Goal: Information Seeking & Learning: Compare options

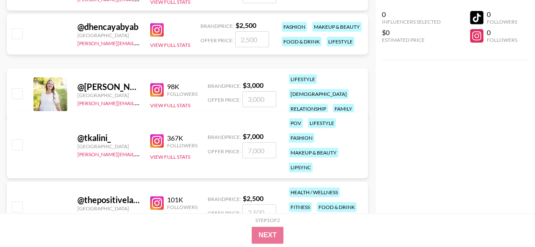
scroll to position [7837, 0]
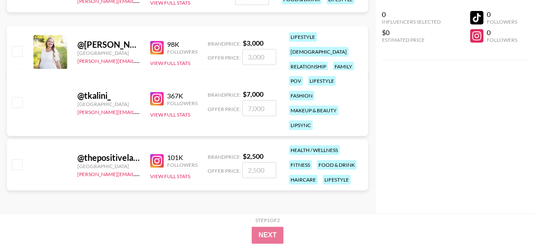
click at [158, 158] on img at bounding box center [157, 161] width 14 height 14
click at [158, 100] on img at bounding box center [157, 99] width 14 height 14
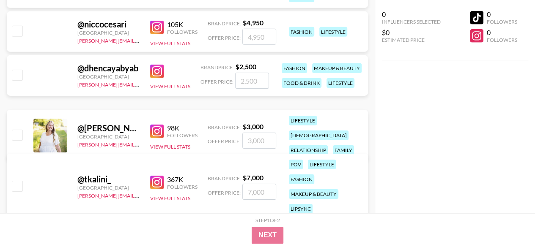
scroll to position [7753, 0]
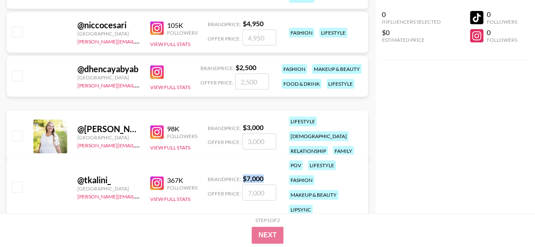
drag, startPoint x: 263, startPoint y: 179, endPoint x: 244, endPoint y: 178, distance: 19.9
click at [244, 178] on strong "$ 7,000" at bounding box center [253, 179] width 21 height 8
copy strong "$ 7,000"
click at [158, 128] on img at bounding box center [157, 133] width 14 height 14
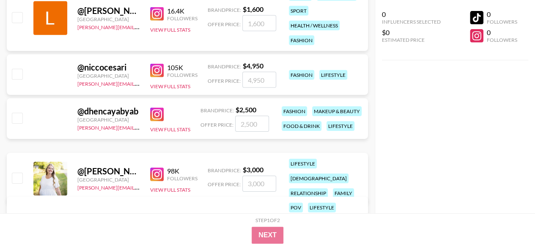
click at [154, 118] on img at bounding box center [157, 115] width 14 height 14
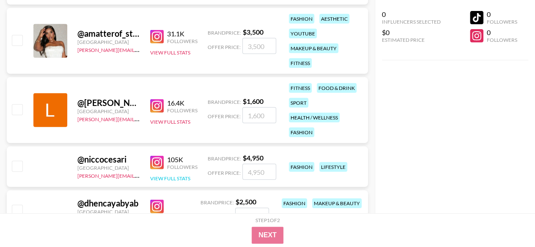
scroll to position [7626, 0]
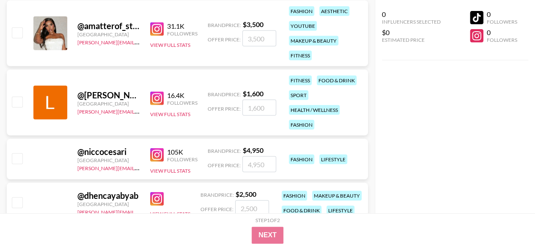
click at [162, 153] on img at bounding box center [157, 155] width 14 height 14
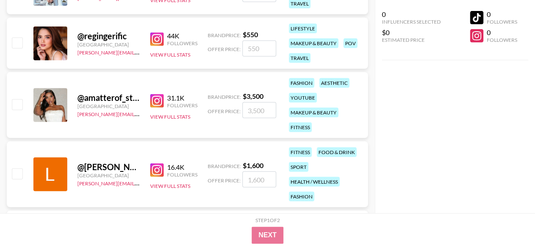
scroll to position [7542, 0]
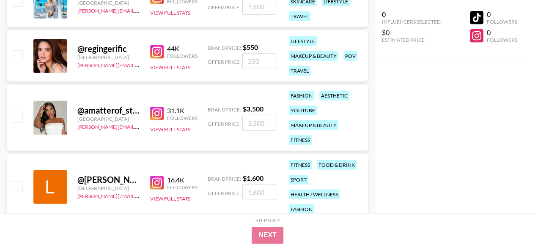
click at [157, 109] on img at bounding box center [157, 114] width 14 height 14
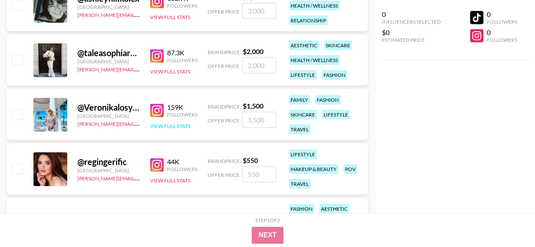
scroll to position [7415, 0]
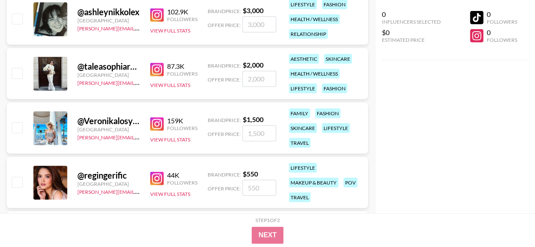
click at [156, 179] on img at bounding box center [157, 179] width 14 height 14
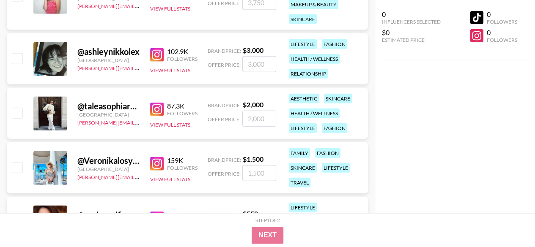
scroll to position [7372, 0]
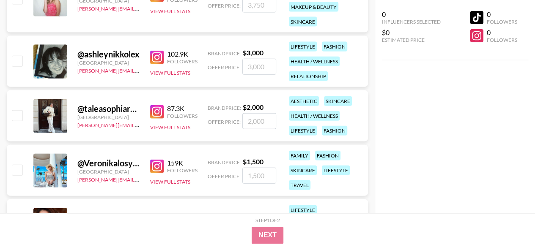
click at [153, 109] on img at bounding box center [157, 112] width 14 height 14
click at [152, 55] on img at bounding box center [157, 58] width 14 height 14
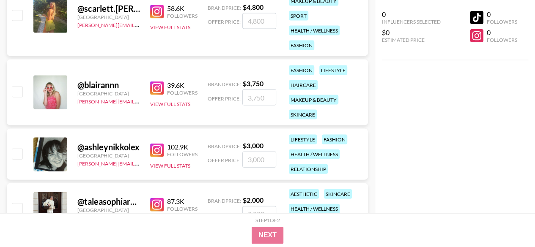
scroll to position [7240, 0]
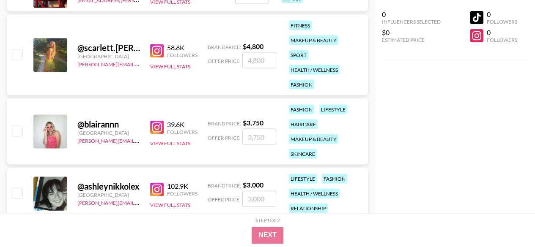
click at [155, 126] on img at bounding box center [157, 128] width 14 height 14
click at [156, 49] on img at bounding box center [157, 51] width 14 height 14
click at [161, 52] on img at bounding box center [157, 51] width 14 height 14
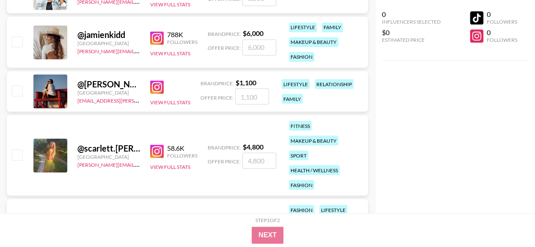
scroll to position [7113, 0]
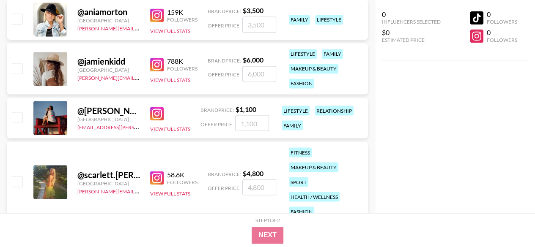
click at [157, 115] on img at bounding box center [157, 114] width 14 height 14
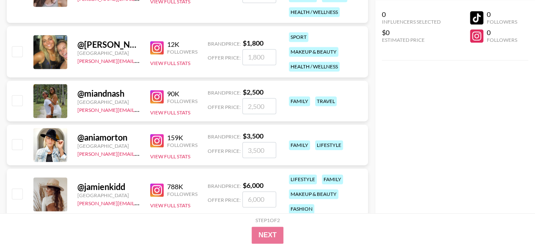
scroll to position [6986, 0]
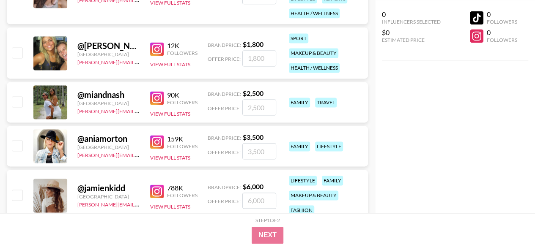
click at [156, 189] on img at bounding box center [157, 192] width 14 height 14
click at [153, 142] on img at bounding box center [157, 142] width 14 height 14
click at [160, 94] on img at bounding box center [157, 98] width 14 height 14
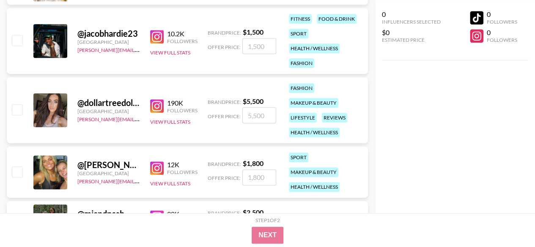
scroll to position [6860, 0]
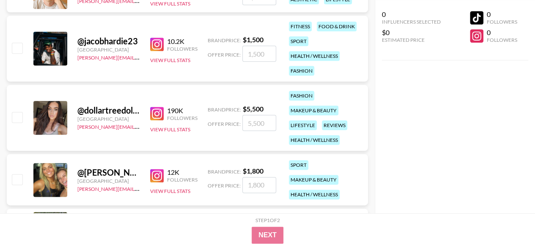
click at [157, 176] on img at bounding box center [157, 176] width 14 height 14
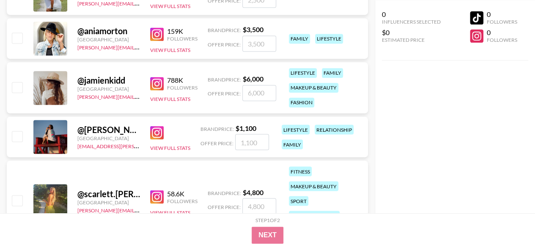
scroll to position [7113, 0]
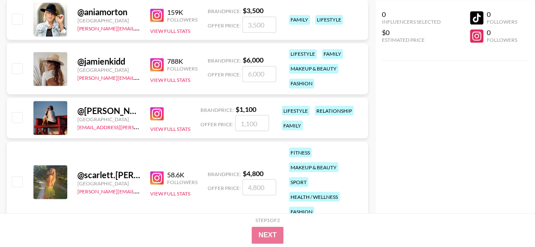
click at [158, 62] on img at bounding box center [157, 65] width 14 height 14
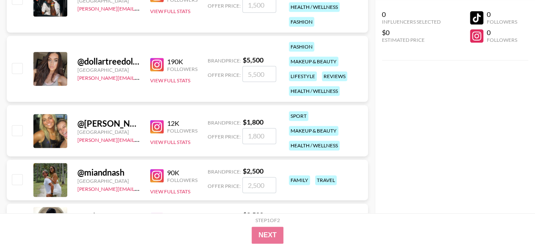
scroll to position [6902, 0]
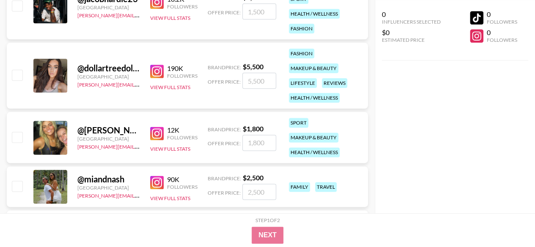
click at [157, 68] on img at bounding box center [157, 72] width 14 height 14
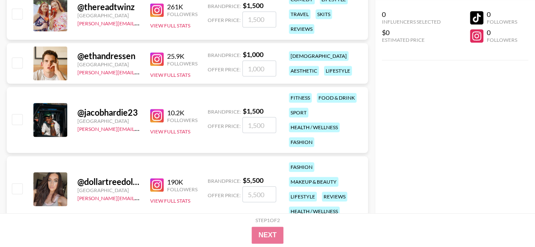
scroll to position [6775, 0]
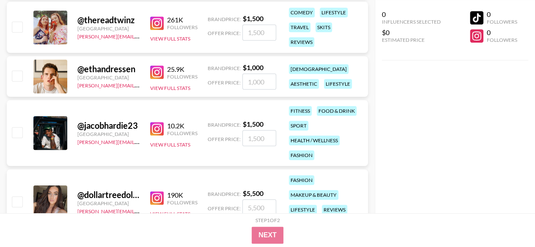
click at [156, 128] on img at bounding box center [157, 129] width 14 height 14
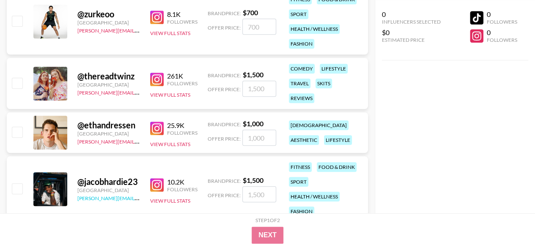
scroll to position [6690, 0]
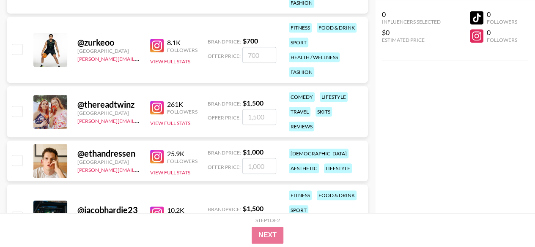
click at [152, 158] on img at bounding box center [157, 157] width 14 height 14
click at [156, 109] on img at bounding box center [157, 108] width 14 height 14
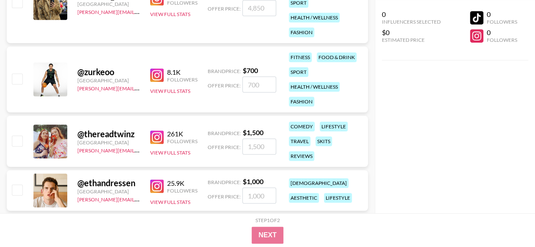
scroll to position [6648, 0]
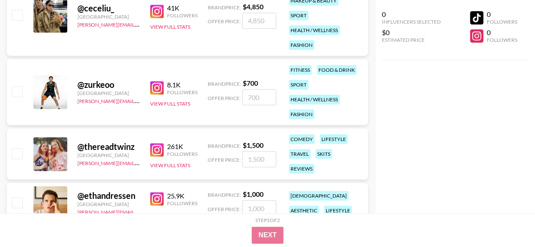
click at [160, 86] on img at bounding box center [157, 88] width 14 height 14
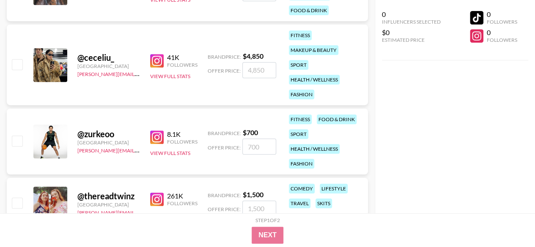
scroll to position [6521, 0]
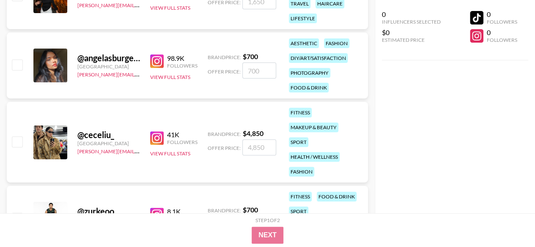
click at [156, 138] on img at bounding box center [157, 138] width 14 height 14
drag, startPoint x: 263, startPoint y: 131, endPoint x: 243, endPoint y: 134, distance: 20.9
click at [243, 134] on strong "$ 4,850" at bounding box center [253, 133] width 21 height 8
copy strong "$ 4,850"
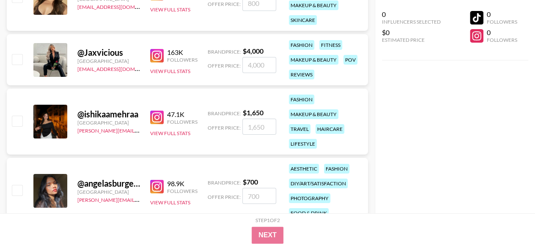
scroll to position [6395, 0]
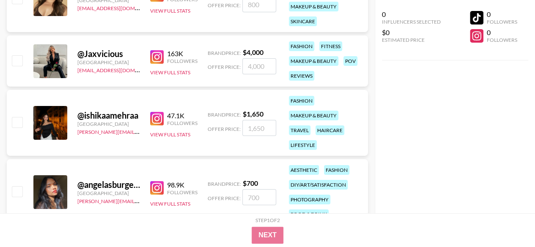
click at [159, 187] on img at bounding box center [157, 188] width 14 height 14
click at [160, 114] on img at bounding box center [157, 119] width 14 height 14
click at [162, 117] on img at bounding box center [157, 119] width 14 height 14
click at [160, 59] on img at bounding box center [157, 57] width 14 height 14
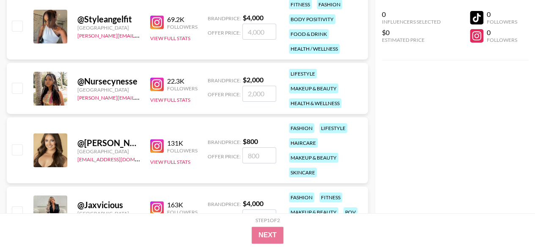
scroll to position [6225, 0]
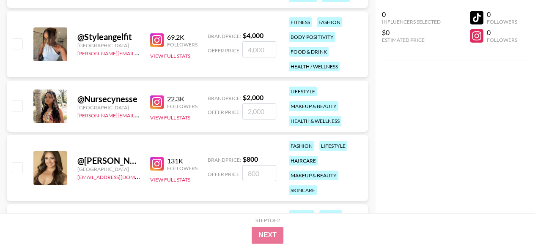
click at [163, 160] on img at bounding box center [157, 164] width 14 height 14
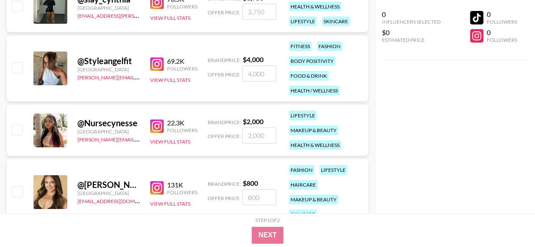
scroll to position [6183, 0]
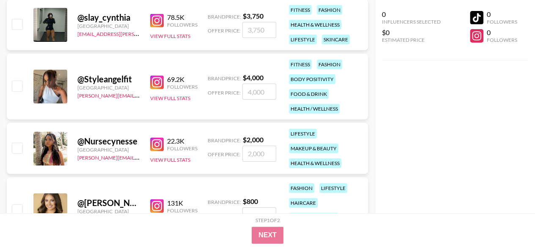
click at [163, 148] on img at bounding box center [157, 145] width 14 height 14
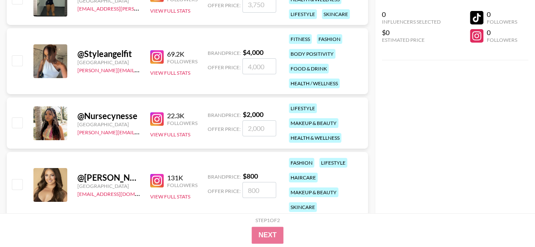
scroll to position [6225, 0]
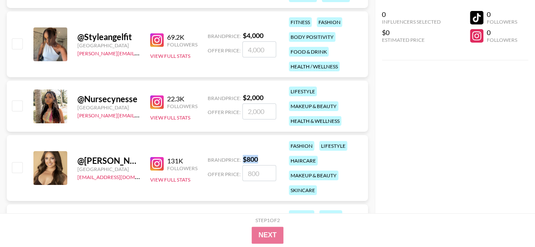
drag, startPoint x: 260, startPoint y: 156, endPoint x: 244, endPoint y: 156, distance: 15.7
click at [244, 156] on div "Brand Price: $ 800" at bounding box center [242, 159] width 68 height 8
copy strong "$ 800"
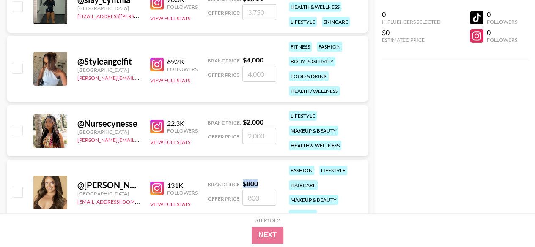
scroll to position [6183, 0]
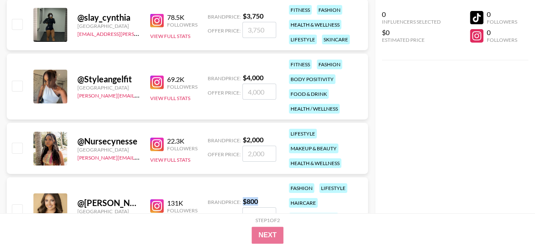
click at [155, 79] on img at bounding box center [157, 83] width 14 height 14
drag, startPoint x: 263, startPoint y: 79, endPoint x: 244, endPoint y: 78, distance: 18.6
click at [244, 78] on strong "$ 4,000" at bounding box center [253, 78] width 21 height 8
copy strong "$ 4,000"
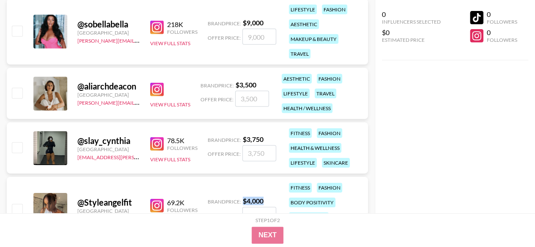
scroll to position [6056, 0]
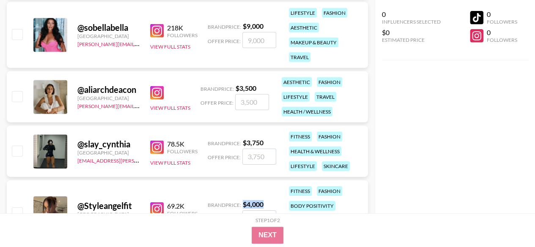
click at [160, 144] on img at bounding box center [157, 148] width 14 height 14
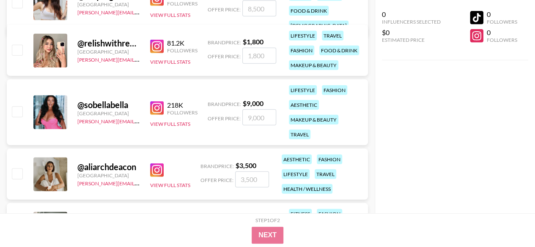
scroll to position [5972, 0]
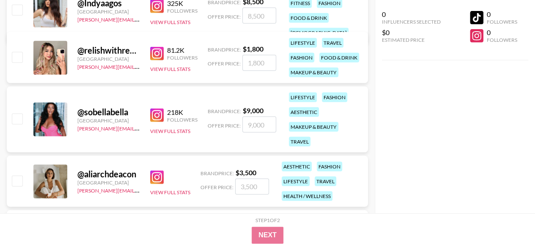
click at [156, 177] on img at bounding box center [157, 178] width 14 height 14
click at [160, 112] on img at bounding box center [157, 116] width 14 height 14
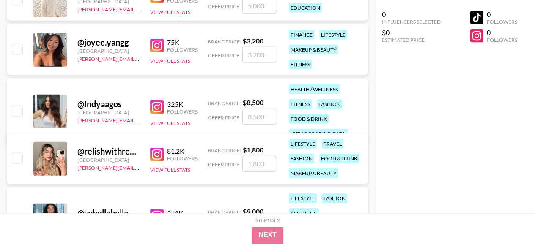
scroll to position [5845, 0]
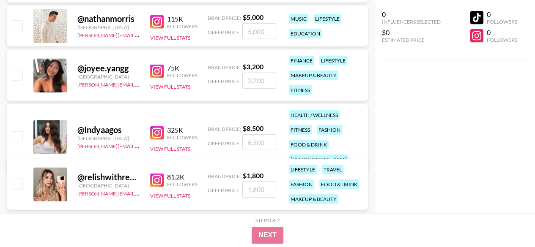
click at [159, 182] on img at bounding box center [157, 181] width 14 height 14
click at [157, 126] on img at bounding box center [157, 133] width 14 height 14
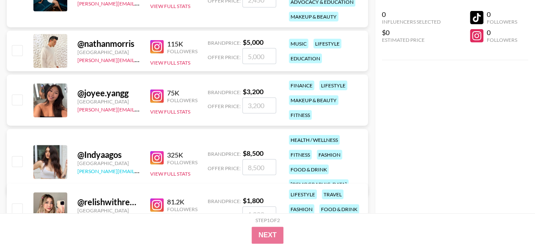
scroll to position [5803, 0]
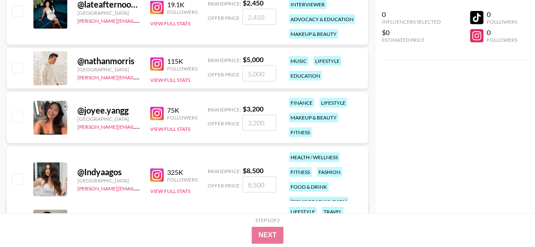
click at [154, 116] on img at bounding box center [157, 114] width 14 height 14
drag, startPoint x: 264, startPoint y: 109, endPoint x: 243, endPoint y: 108, distance: 21.2
click at [243, 108] on strong "$ 3,200" at bounding box center [253, 109] width 21 height 8
copy strong "$ 3,200"
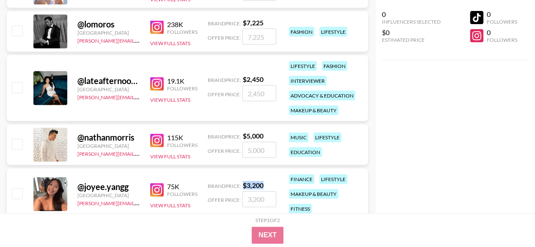
scroll to position [5718, 0]
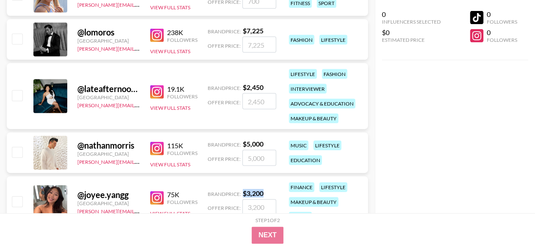
click at [155, 145] on img at bounding box center [157, 149] width 14 height 14
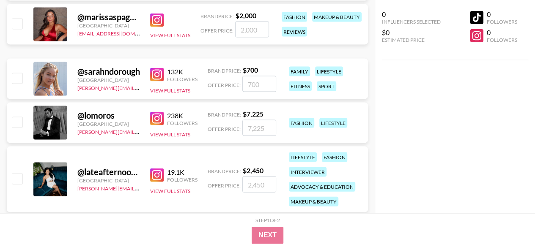
scroll to position [5634, 0]
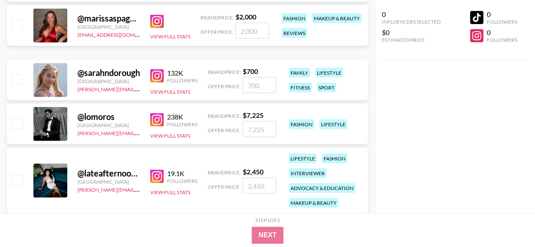
click at [158, 178] on img at bounding box center [157, 177] width 14 height 14
drag, startPoint x: 264, startPoint y: 170, endPoint x: 243, endPoint y: 170, distance: 21.1
click at [243, 170] on div "Brand Price: $ 2,450" at bounding box center [242, 172] width 68 height 8
copy strong "$ 2,450"
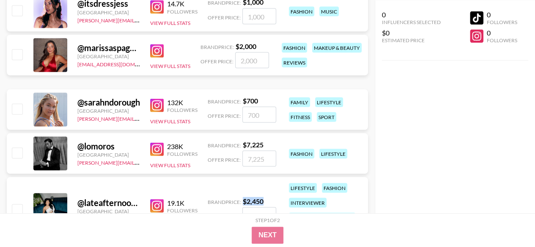
scroll to position [5591, 0]
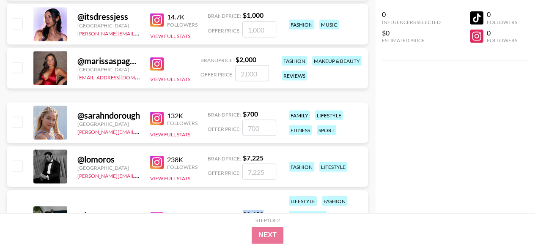
click at [154, 163] on img at bounding box center [157, 163] width 14 height 14
click at [161, 118] on img at bounding box center [157, 119] width 14 height 14
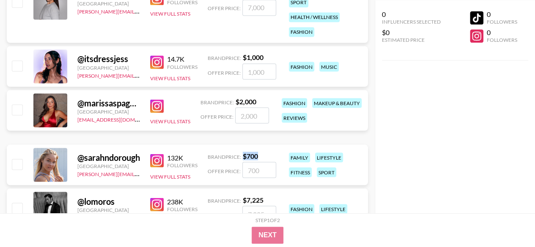
drag, startPoint x: 260, startPoint y: 154, endPoint x: 243, endPoint y: 156, distance: 17.4
click at [243, 156] on div "Brand Price: $ 700" at bounding box center [242, 156] width 68 height 8
copy strong "$ 700"
drag, startPoint x: 138, startPoint y: 172, endPoint x: 76, endPoint y: 179, distance: 62.1
click at [76, 179] on div "@ sarahndorough United States [PERSON_NAME][EMAIL_ADDRESS][DOMAIN_NAME] 132K Fo…" at bounding box center [187, 165] width 361 height 41
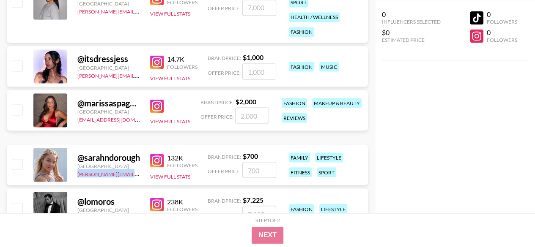
copy link "[PERSON_NAME][EMAIL_ADDRESS][DOMAIN_NAME]"
click at [296, 170] on div "fitness" at bounding box center [300, 172] width 23 height 10
click at [162, 175] on button "View Full Stats" at bounding box center [170, 176] width 40 height 6
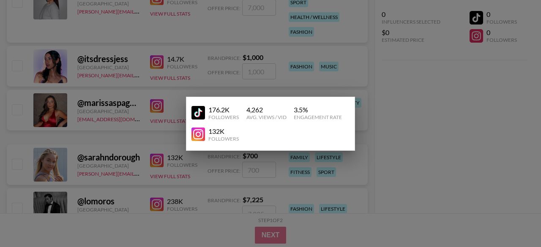
click at [251, 112] on div "4,262" at bounding box center [266, 110] width 40 height 8
click at [287, 112] on div "[STREET_ADDRESS] Views / Vid" at bounding box center [266, 113] width 41 height 15
click at [388, 133] on div at bounding box center [270, 123] width 541 height 247
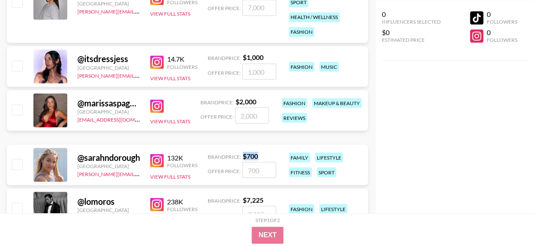
drag, startPoint x: 259, startPoint y: 155, endPoint x: 244, endPoint y: 155, distance: 15.2
click at [244, 155] on strong "$ 700" at bounding box center [250, 156] width 15 height 8
copy strong "$ 700"
click at [159, 110] on img at bounding box center [157, 106] width 14 height 14
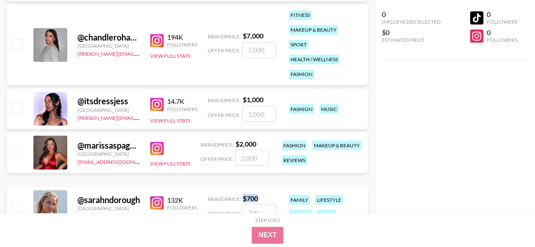
scroll to position [5464, 0]
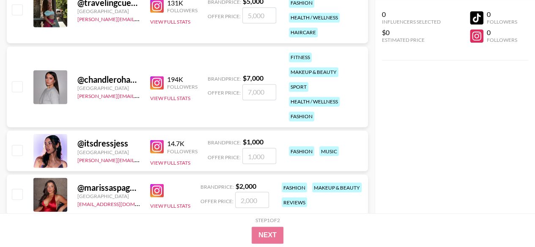
click at [159, 79] on img at bounding box center [157, 83] width 14 height 14
drag, startPoint x: 264, startPoint y: 78, endPoint x: 244, endPoint y: 79, distance: 20.8
click at [244, 79] on div "Brand Price: $ 7,000" at bounding box center [242, 78] width 68 height 8
copy strong "$ 7,000"
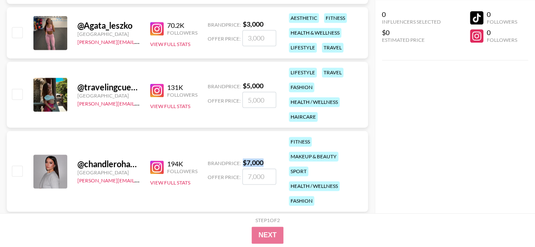
scroll to position [5338, 0]
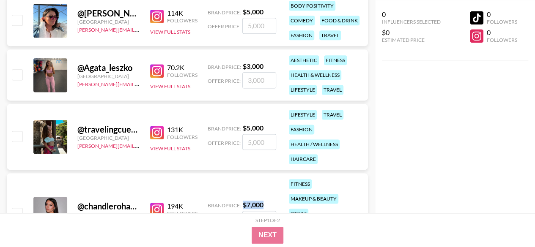
click at [163, 128] on img at bounding box center [157, 133] width 14 height 14
click at [97, 129] on div "@ travelingcuervo" at bounding box center [108, 129] width 63 height 11
click at [52, 133] on div at bounding box center [50, 137] width 34 height 34
click at [172, 148] on button "View Full Stats" at bounding box center [170, 148] width 40 height 6
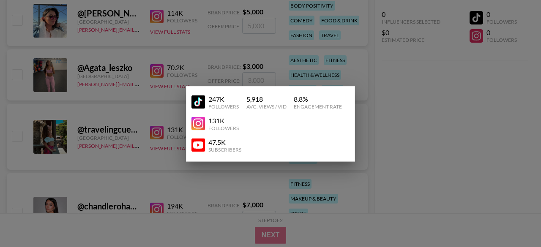
click at [196, 101] on img at bounding box center [199, 103] width 14 height 14
click at [211, 148] on div "Subscribers" at bounding box center [224, 149] width 33 height 6
click at [198, 148] on img at bounding box center [199, 146] width 14 height 14
click at [370, 166] on div at bounding box center [270, 123] width 541 height 247
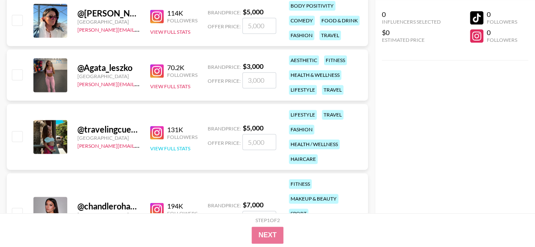
scroll to position [5295, 0]
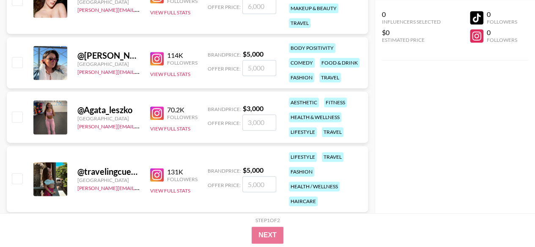
click at [164, 111] on link at bounding box center [158, 114] width 17 height 14
drag, startPoint x: 264, startPoint y: 107, endPoint x: 242, endPoint y: 109, distance: 22.1
click at [242, 109] on div "Brand Price: $ 3,000" at bounding box center [242, 108] width 68 height 8
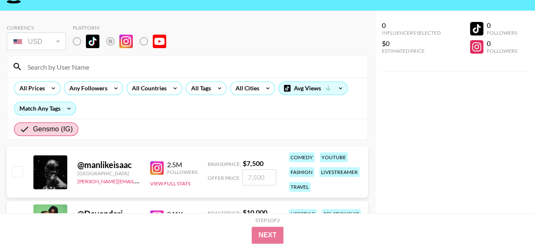
scroll to position [0, 0]
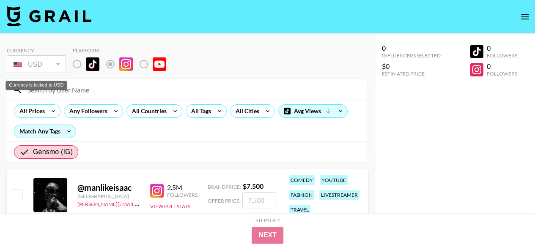
click at [62, 61] on div "USD" at bounding box center [36, 64] width 56 height 15
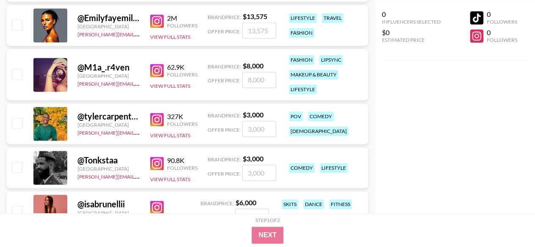
scroll to position [634, 0]
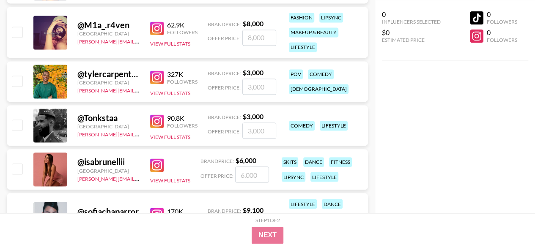
click at [157, 159] on img at bounding box center [157, 166] width 14 height 14
click at [154, 164] on img at bounding box center [157, 166] width 14 height 14
drag, startPoint x: 257, startPoint y: 162, endPoint x: 238, endPoint y: 161, distance: 19.0
click at [238, 161] on strong "$ 6,000" at bounding box center [245, 160] width 21 height 8
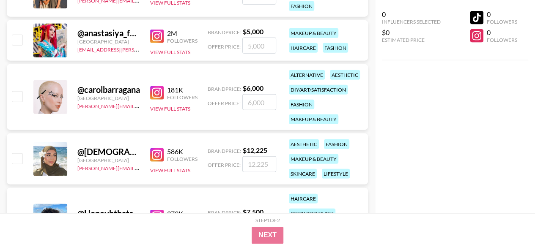
scroll to position [1057, 0]
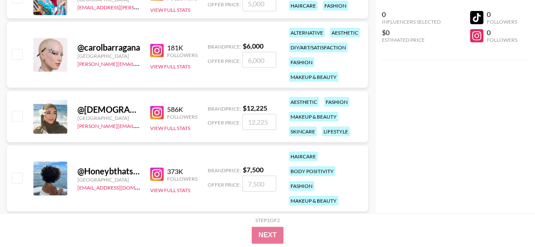
click at [163, 173] on img at bounding box center [157, 175] width 14 height 14
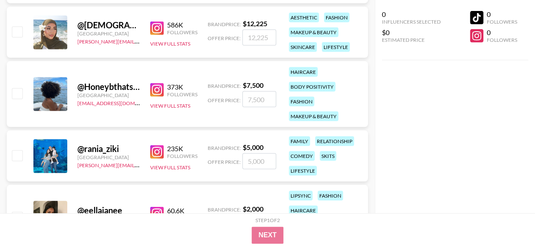
scroll to position [1184, 0]
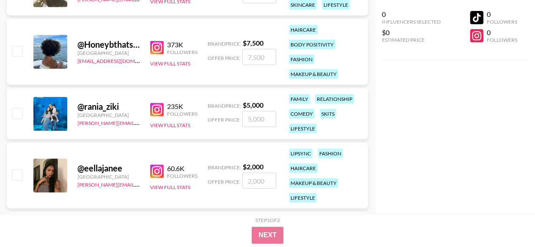
click at [164, 109] on link at bounding box center [158, 110] width 17 height 14
drag, startPoint x: 263, startPoint y: 104, endPoint x: 242, endPoint y: 102, distance: 20.8
click at [242, 102] on div "Brand Price: $ 5,000" at bounding box center [242, 105] width 68 height 8
click at [160, 172] on img at bounding box center [157, 172] width 14 height 14
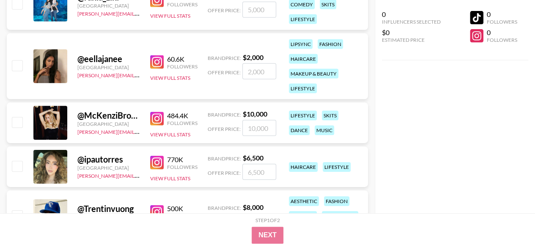
scroll to position [1311, 0]
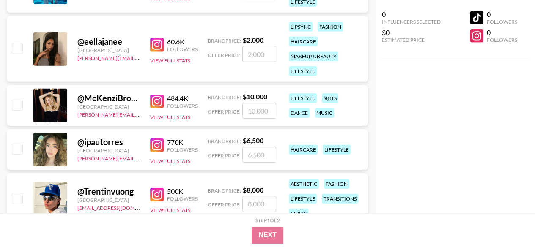
click at [159, 146] on img at bounding box center [157, 146] width 14 height 14
drag, startPoint x: 264, startPoint y: 141, endPoint x: 244, endPoint y: 142, distance: 20.4
click at [244, 142] on strong "$ 6,500" at bounding box center [253, 141] width 21 height 8
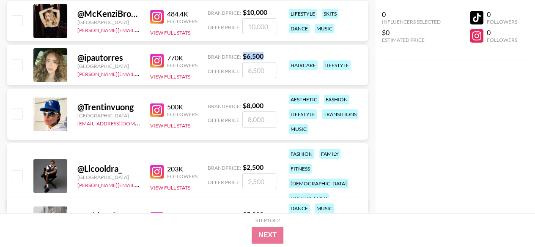
scroll to position [1437, 0]
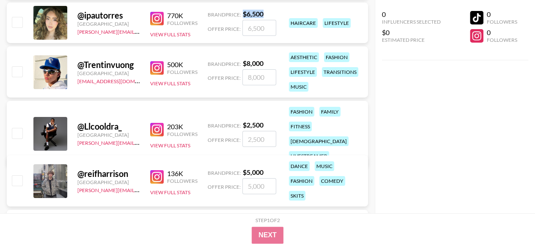
click at [160, 124] on img at bounding box center [157, 130] width 14 height 14
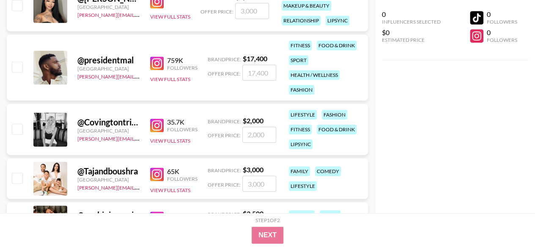
scroll to position [1818, 0]
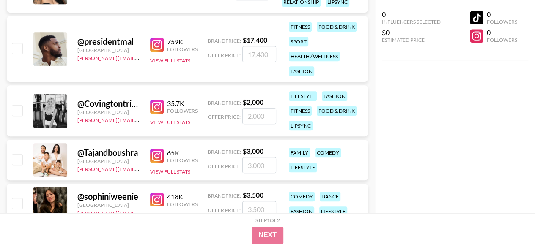
click at [153, 151] on img at bounding box center [157, 156] width 14 height 14
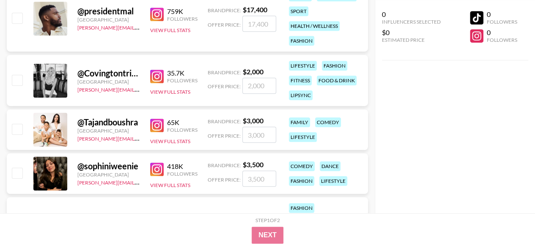
scroll to position [1903, 0]
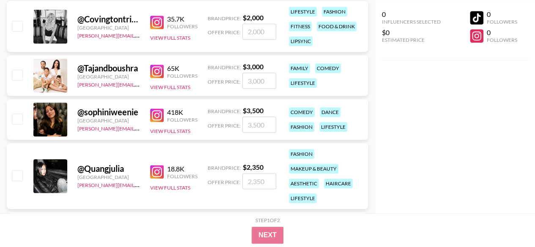
click at [155, 169] on img at bounding box center [157, 172] width 14 height 14
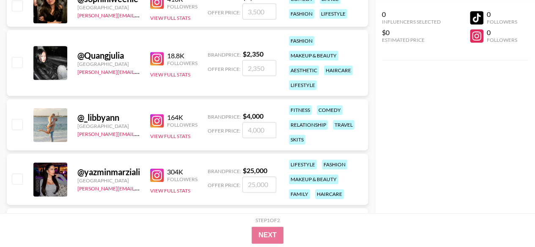
scroll to position [2029, 0]
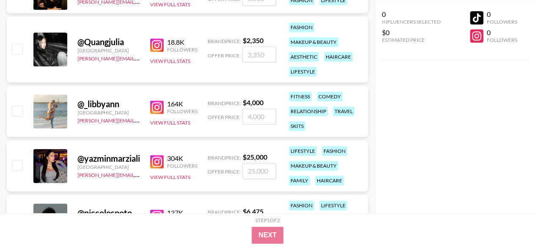
click at [155, 103] on img at bounding box center [157, 108] width 14 height 14
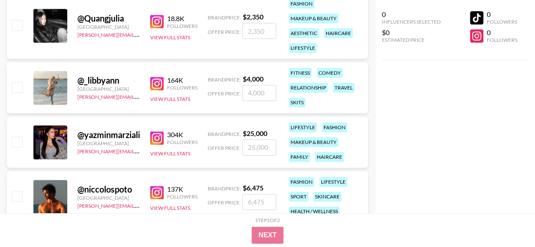
scroll to position [2072, 0]
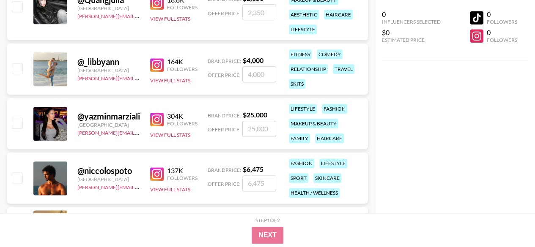
click at [157, 115] on img at bounding box center [157, 120] width 14 height 14
click at [156, 133] on button "View Full Stats" at bounding box center [170, 135] width 40 height 6
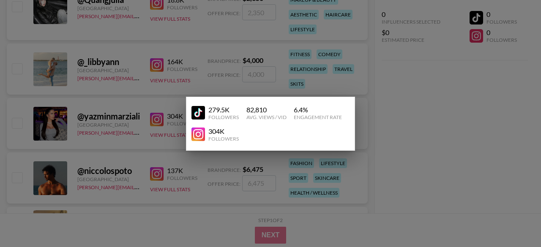
click at [211, 60] on div at bounding box center [270, 123] width 541 height 247
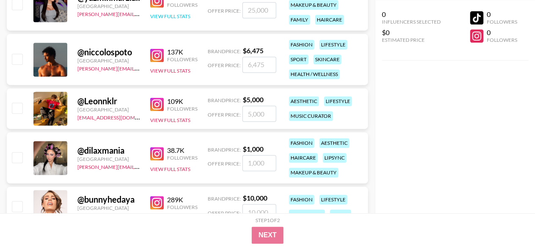
scroll to position [2198, 0]
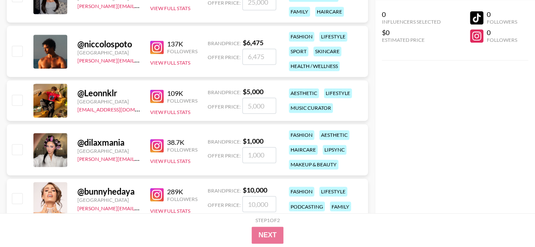
click at [156, 145] on img at bounding box center [157, 146] width 14 height 14
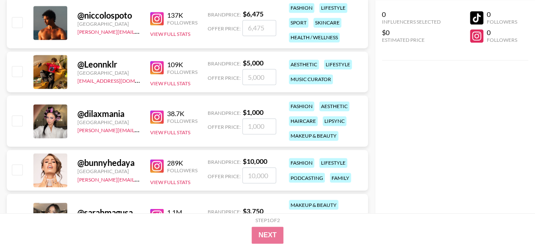
scroll to position [2241, 0]
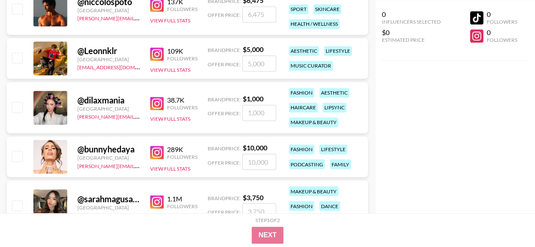
click at [153, 149] on img at bounding box center [157, 153] width 14 height 14
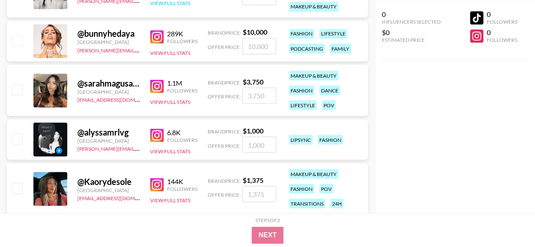
scroll to position [2368, 0]
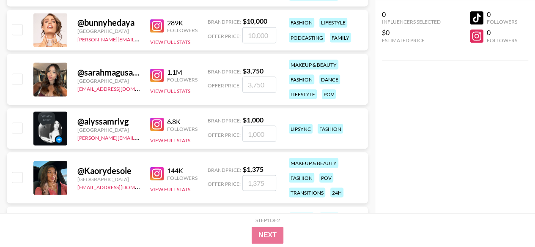
click at [151, 68] on img at bounding box center [157, 75] width 14 height 14
drag, startPoint x: 264, startPoint y: 71, endPoint x: 244, endPoint y: 70, distance: 20.3
click at [244, 70] on strong "$ 3,750" at bounding box center [253, 70] width 21 height 8
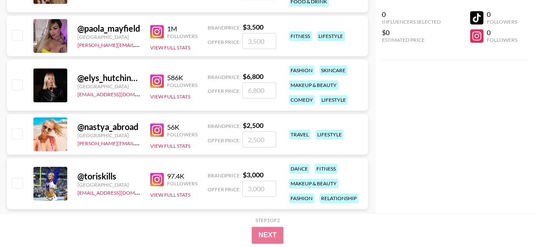
scroll to position [3509, 0]
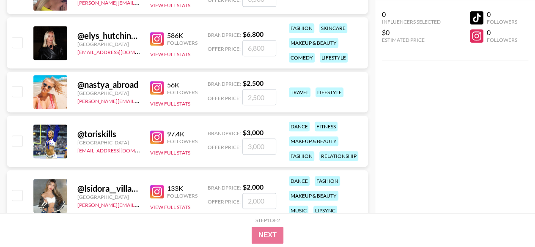
click at [155, 134] on img at bounding box center [157, 138] width 14 height 14
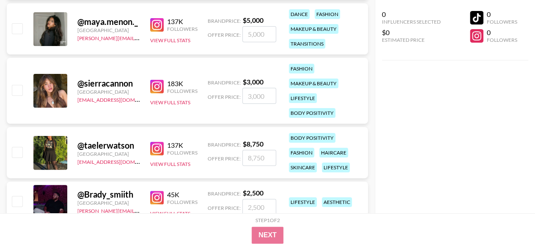
scroll to position [4862, 0]
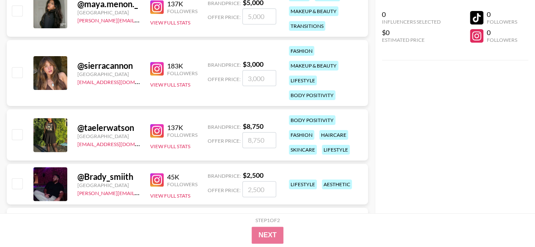
click at [162, 129] on img at bounding box center [157, 131] width 14 height 14
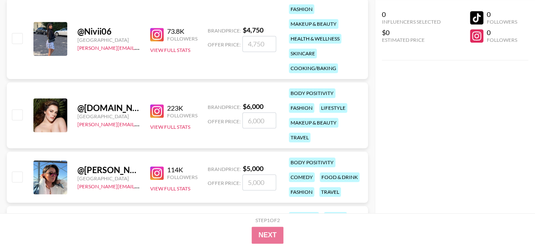
scroll to position [5116, 0]
